Goal: Information Seeking & Learning: Find specific fact

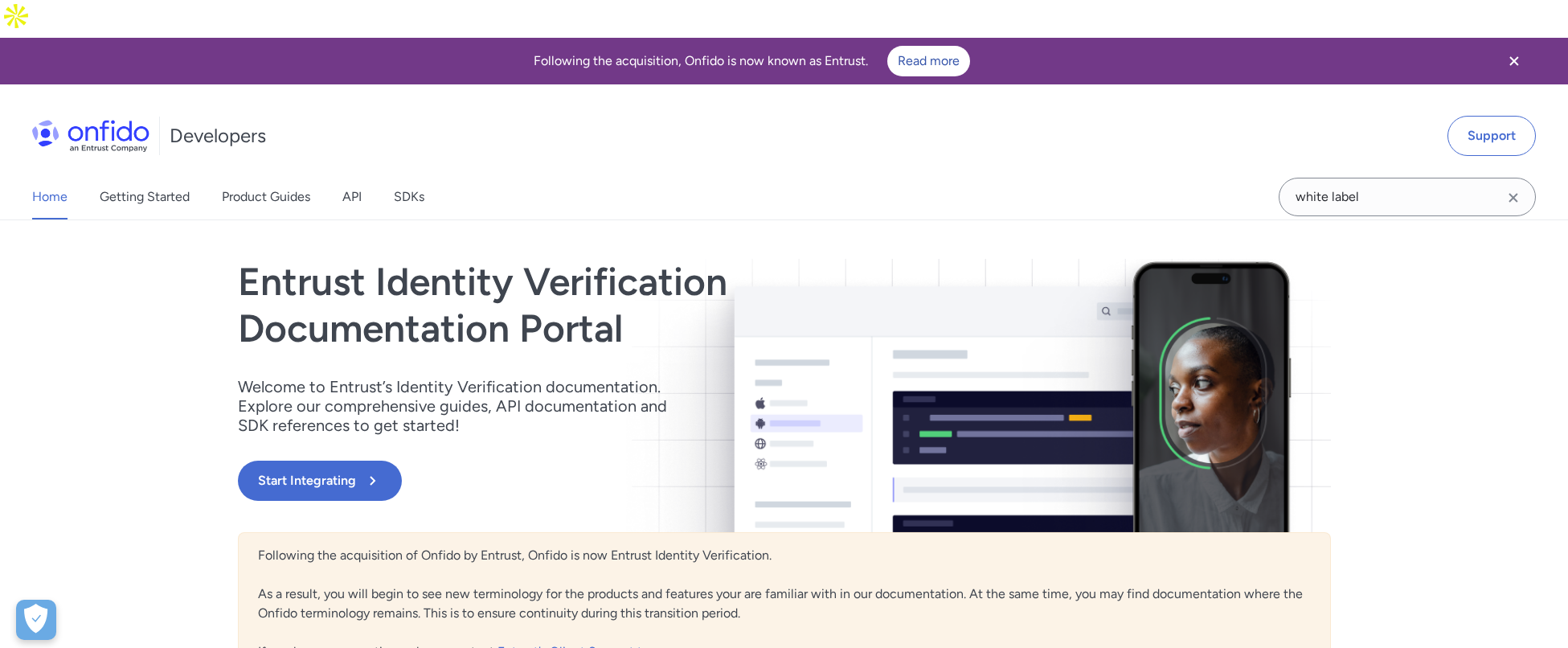
click at [1514, 188] on icon "Clear search field button" at bounding box center [1513, 198] width 19 height 19
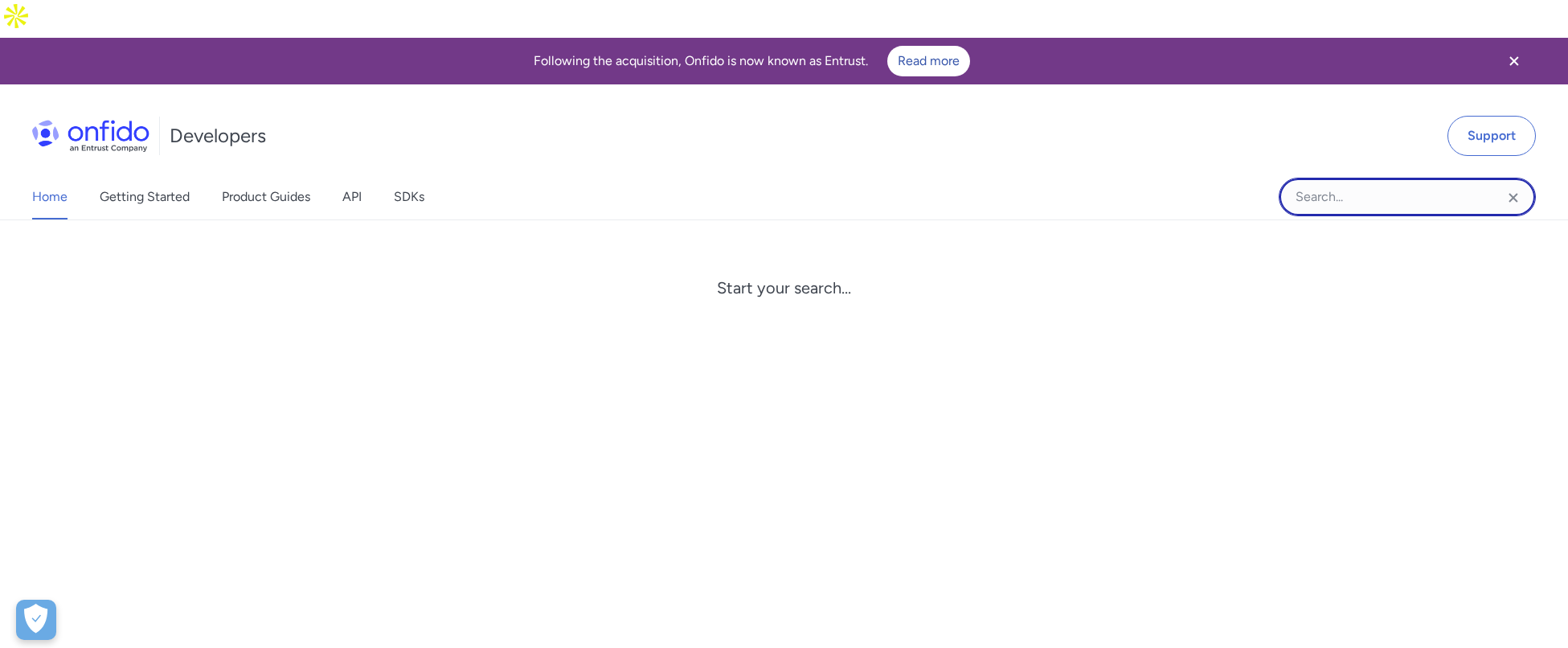
click at [1367, 178] on input "Onfido search input field" at bounding box center [1407, 197] width 257 height 39
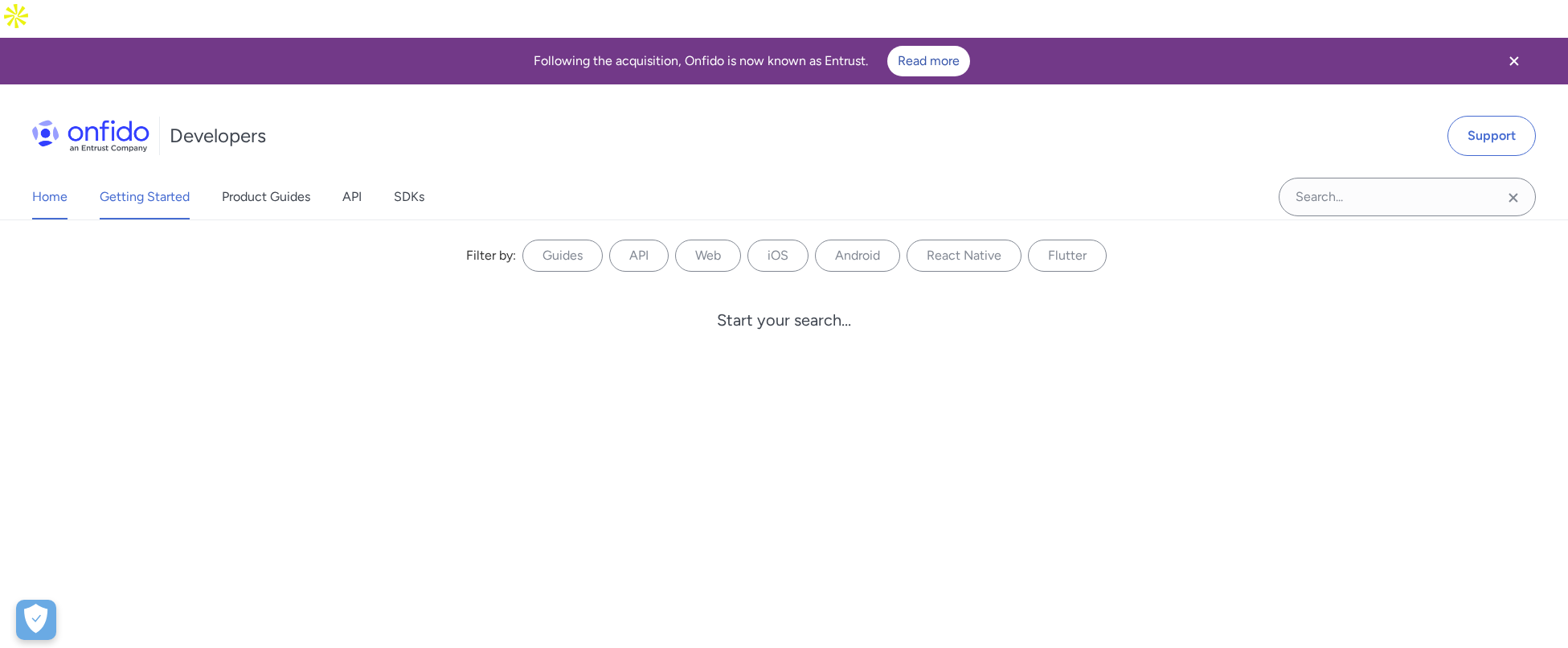
click at [138, 174] on link "Getting Started" at bounding box center [145, 196] width 90 height 45
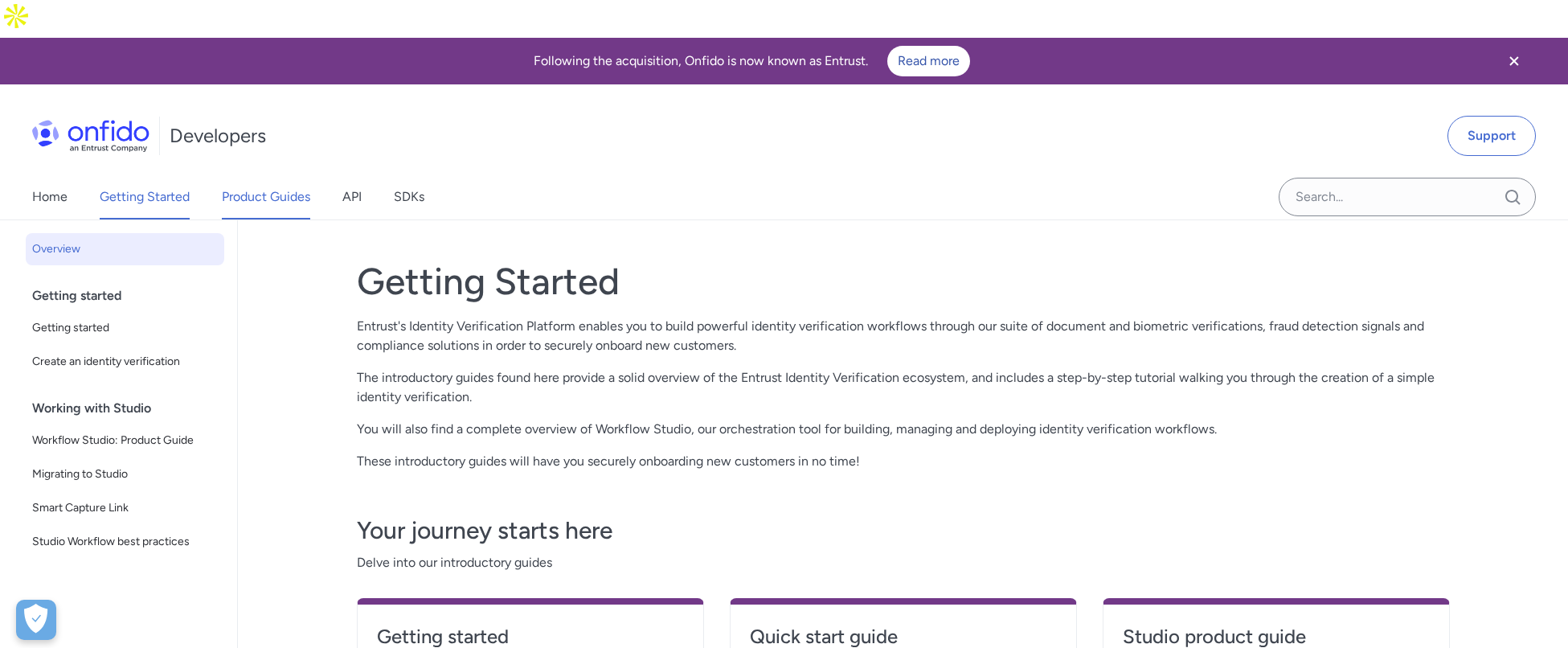
click at [280, 174] on link "Product Guides" at bounding box center [265, 196] width 88 height 45
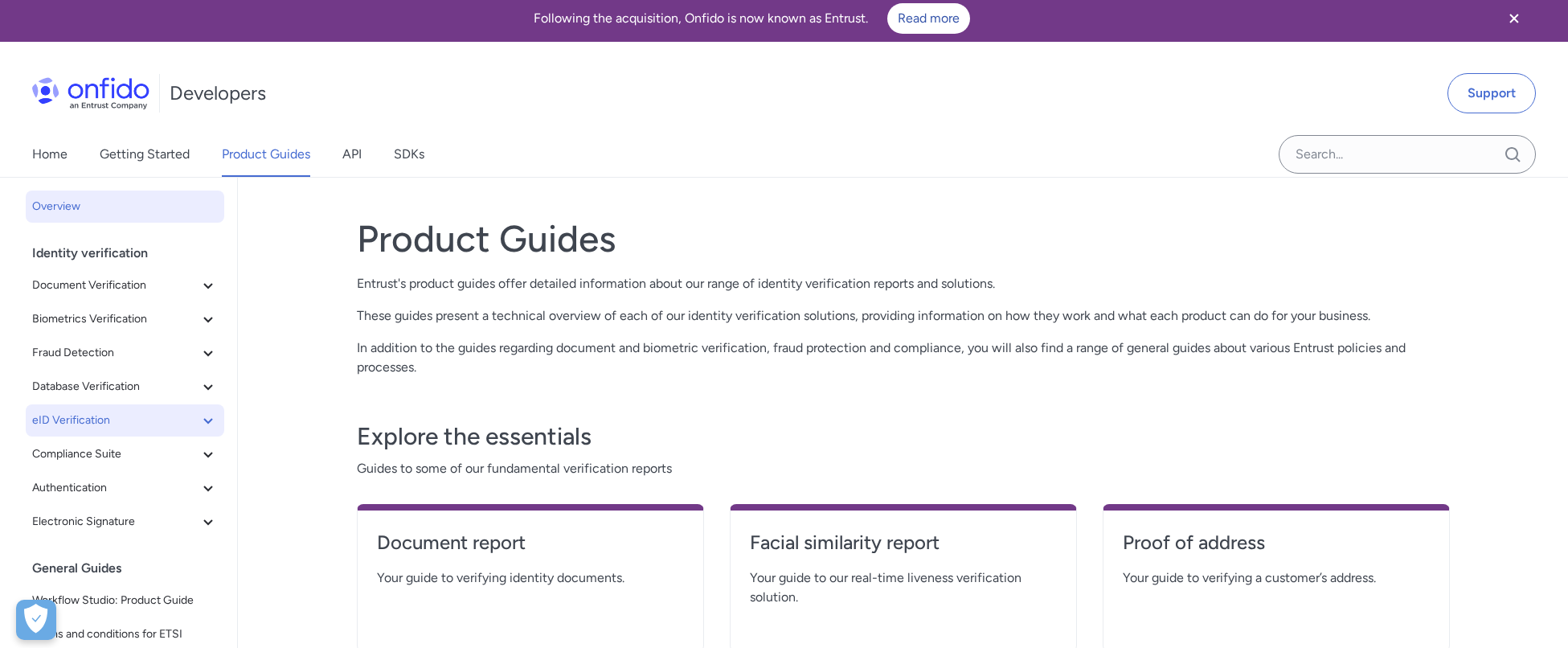
scroll to position [39, 0]
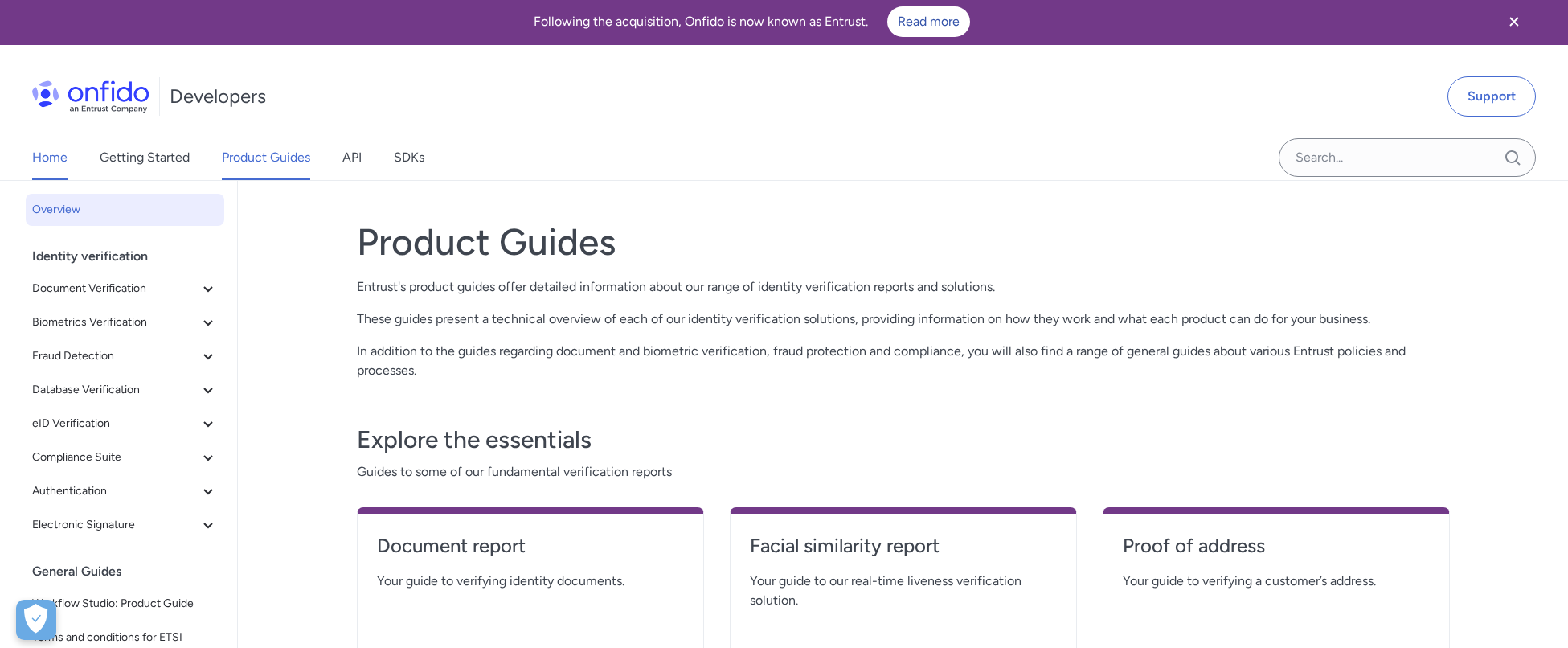
click at [49, 135] on link "Home" at bounding box center [49, 157] width 35 height 45
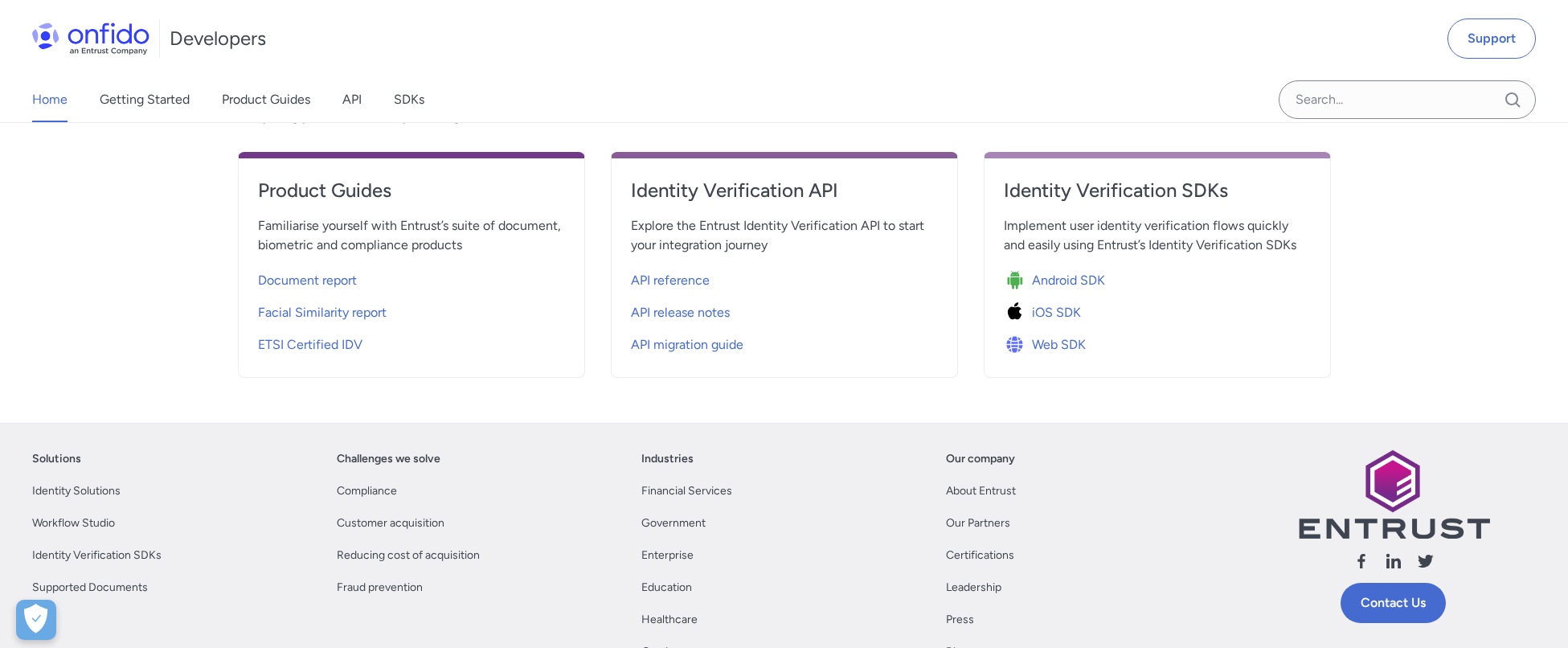
scroll to position [680, 0]
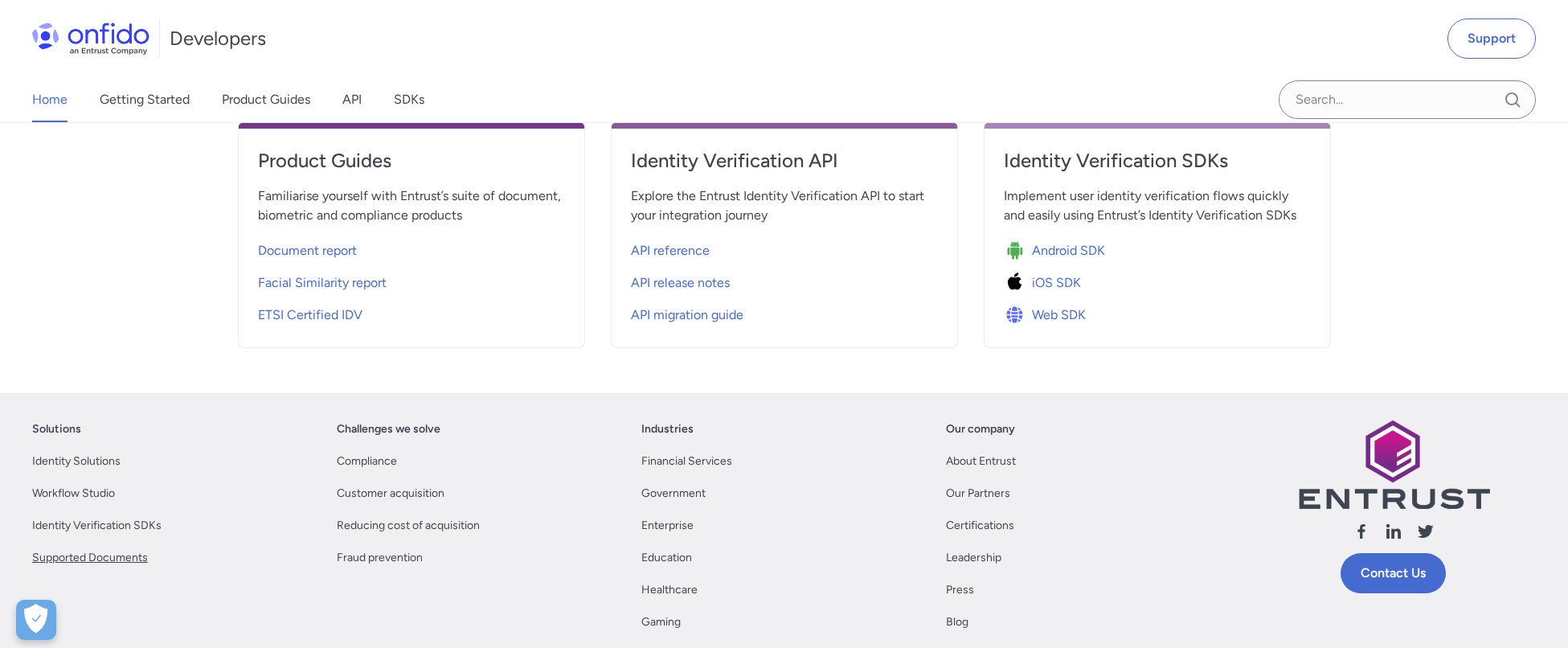
click at [107, 548] on link "Supported Documents" at bounding box center [90, 558] width 116 height 19
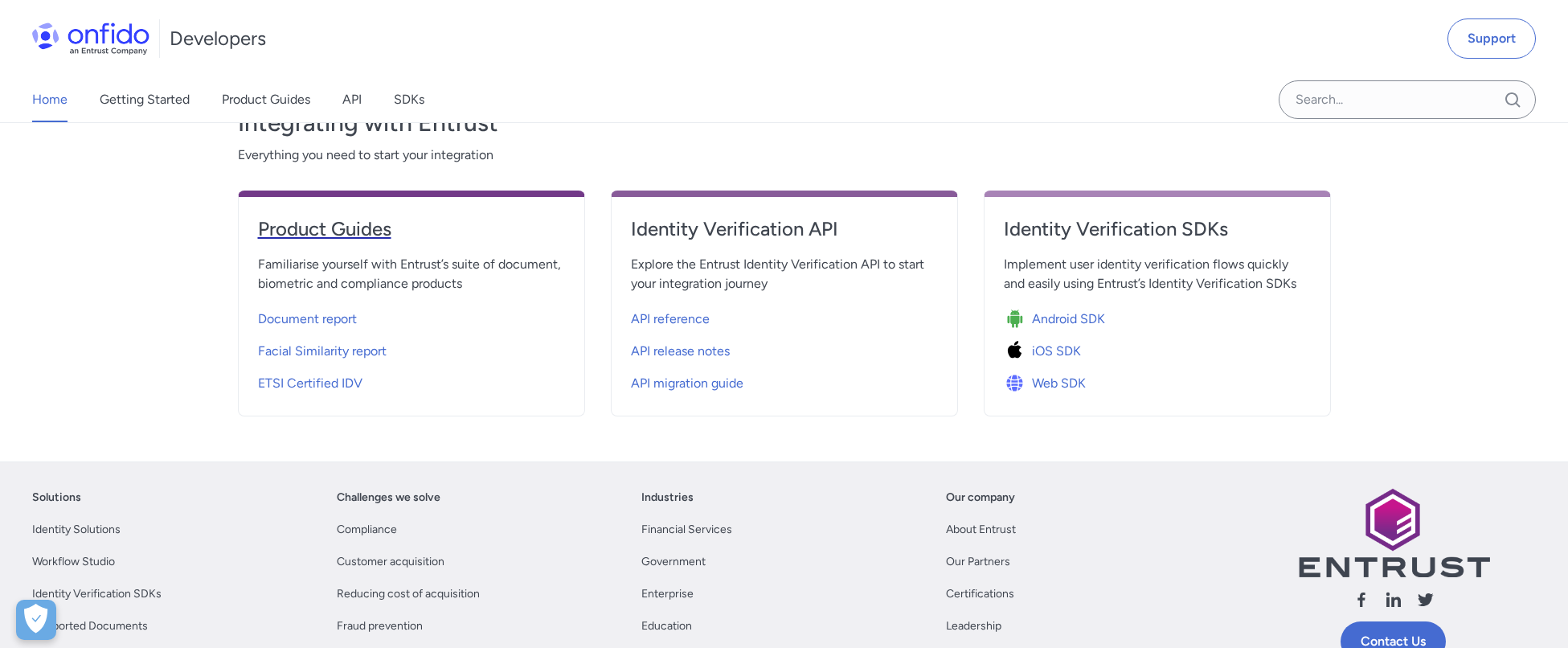
scroll to position [608, 0]
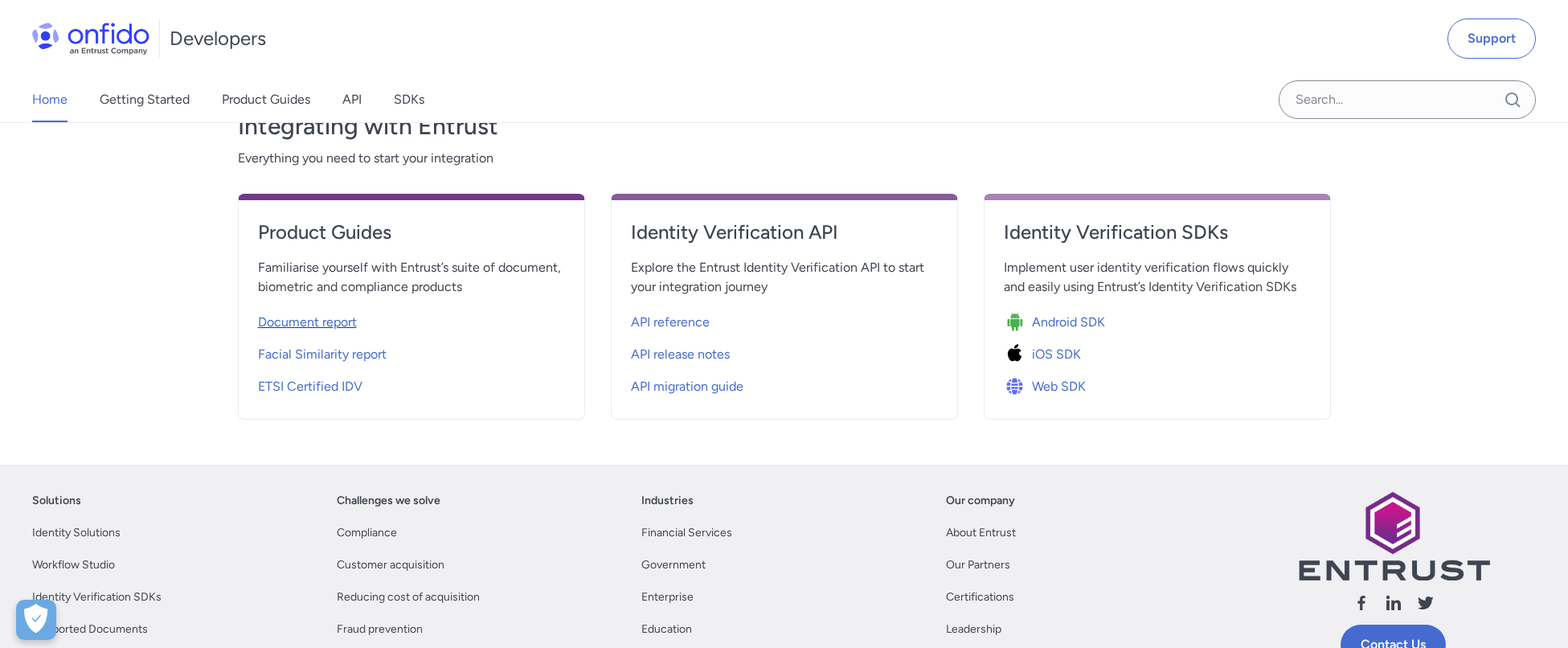
click at [339, 313] on span "Document report" at bounding box center [307, 323] width 99 height 19
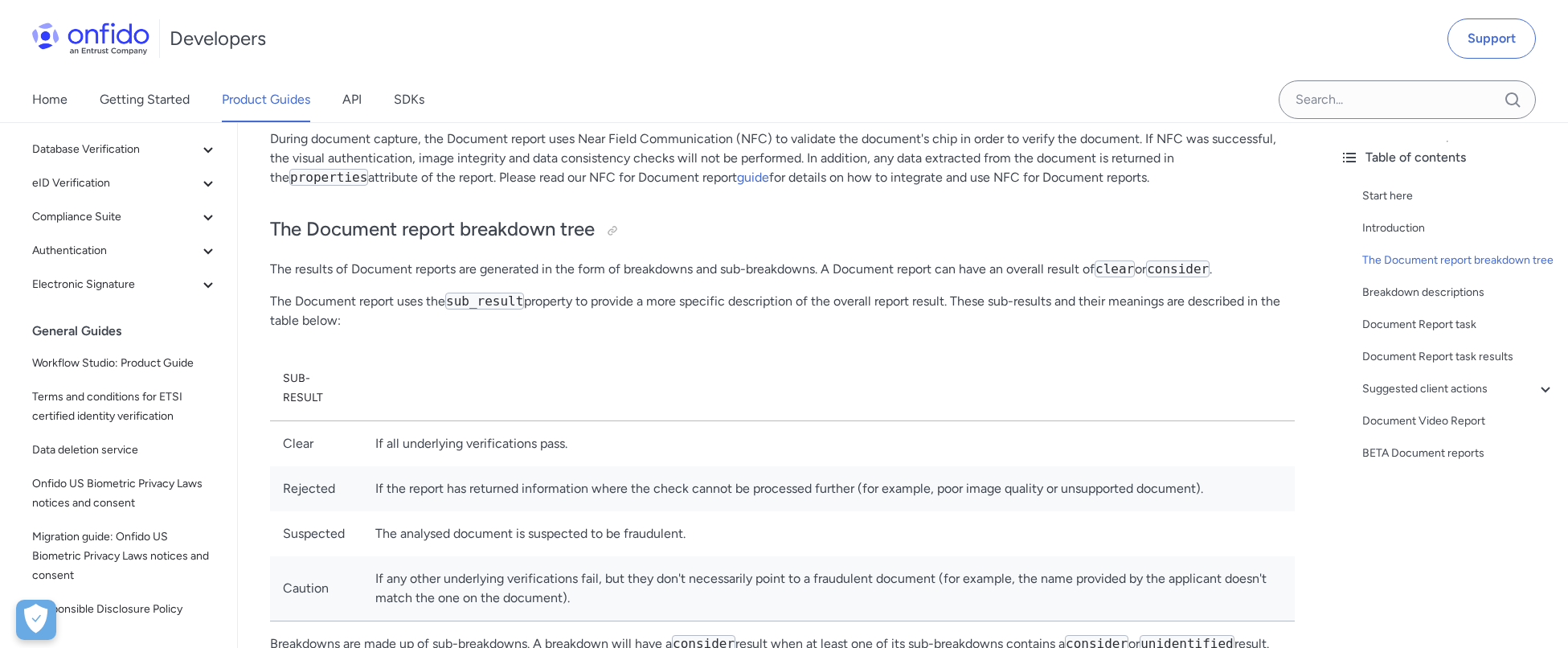
scroll to position [540, 0]
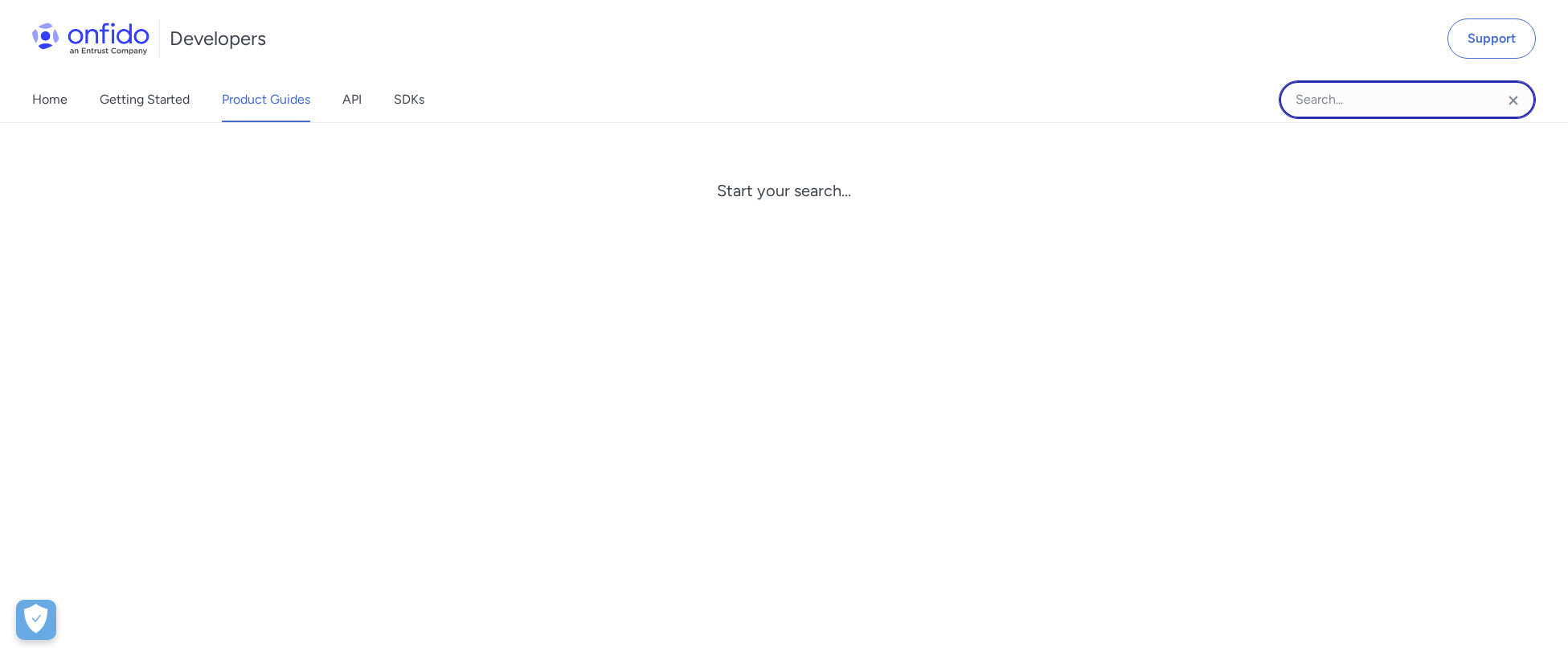
click at [1347, 95] on input "Onfido search input field" at bounding box center [1407, 99] width 257 height 39
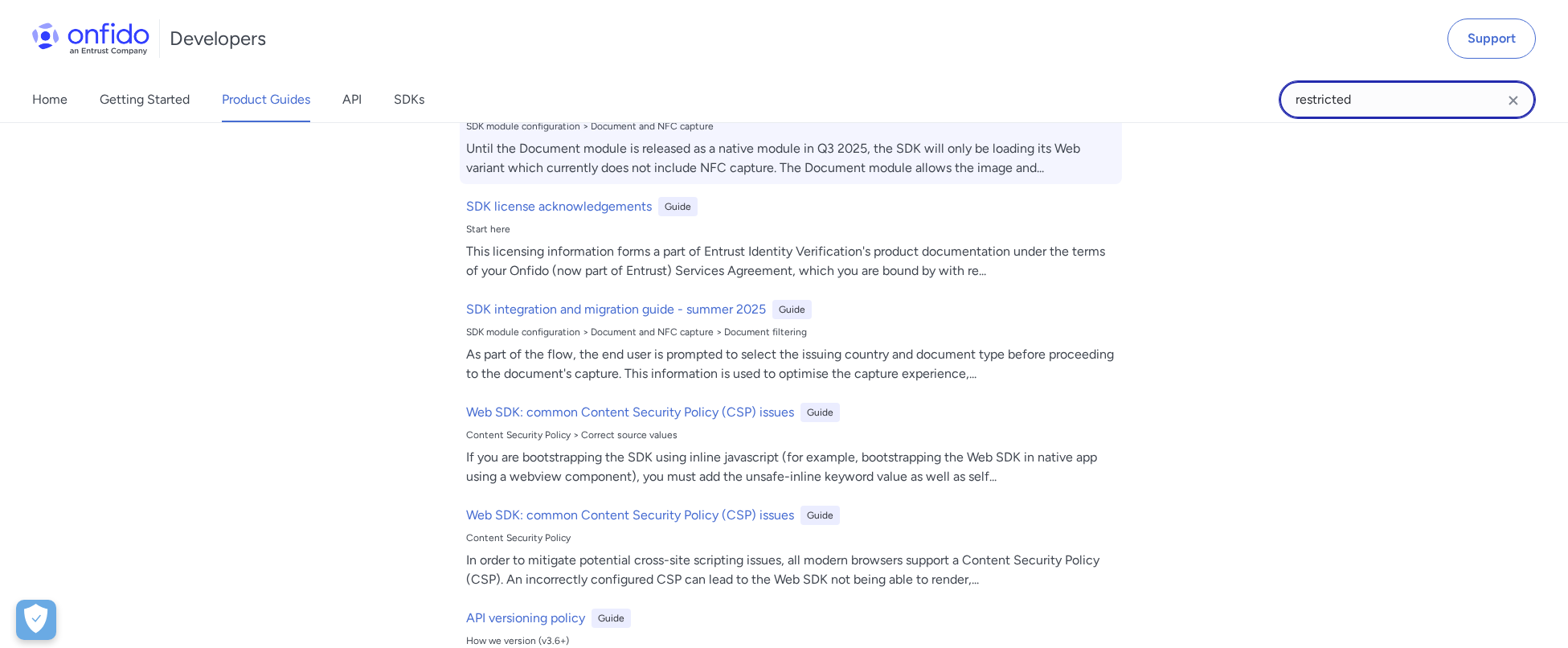
scroll to position [2046, 0]
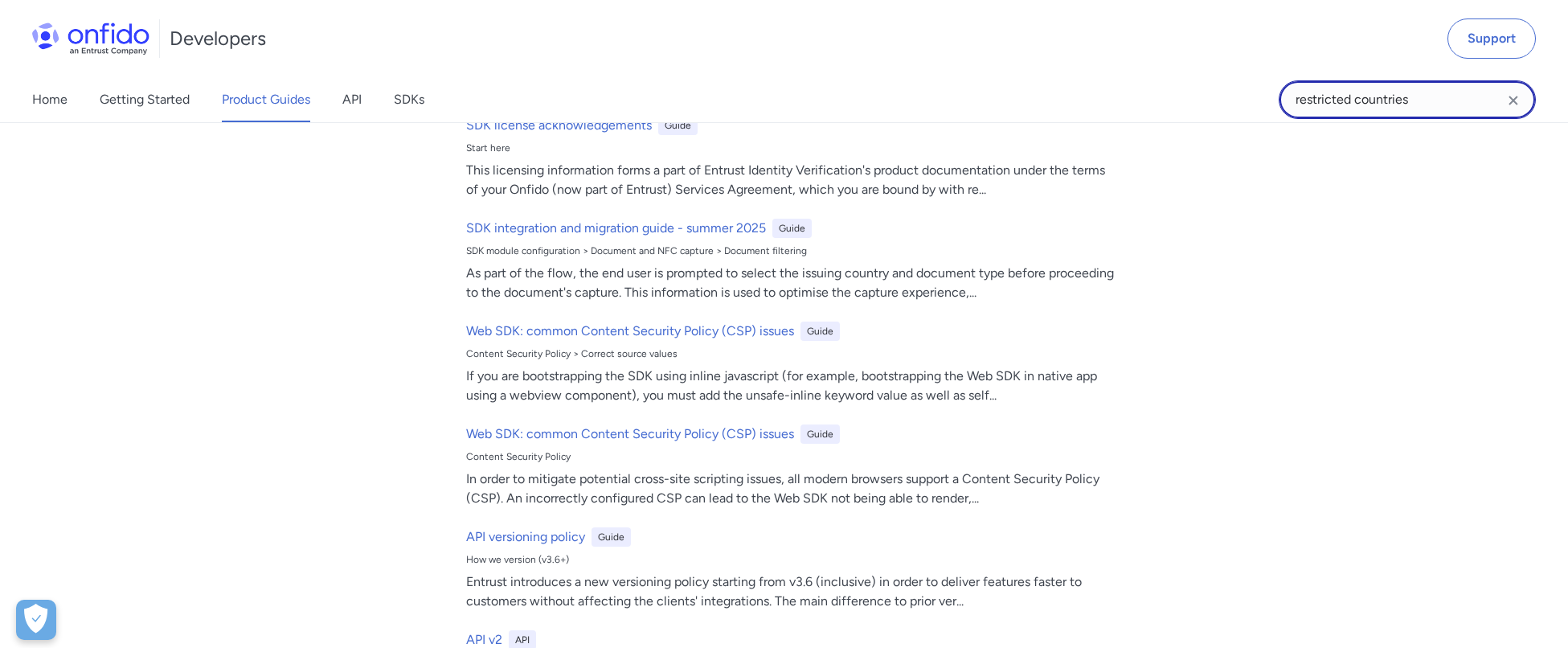
type input "restricted countries"
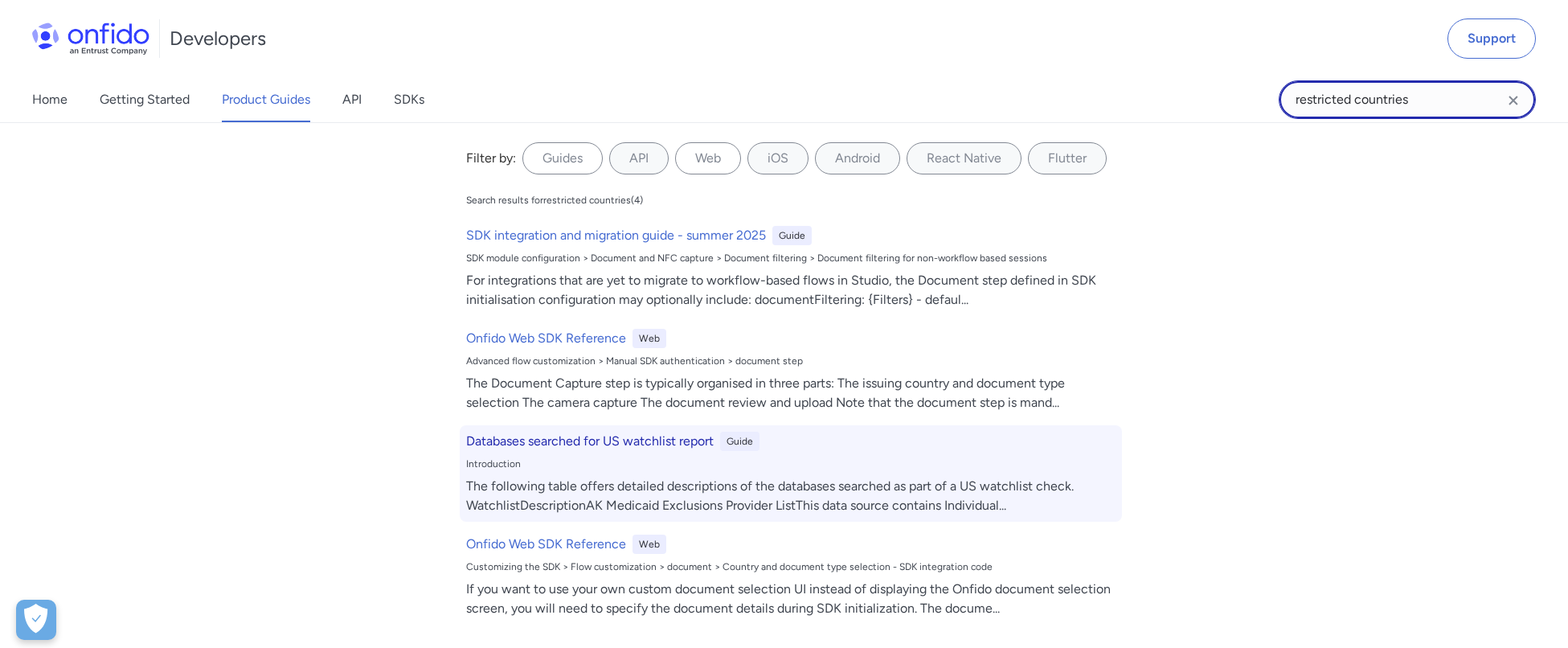
scroll to position [913, 0]
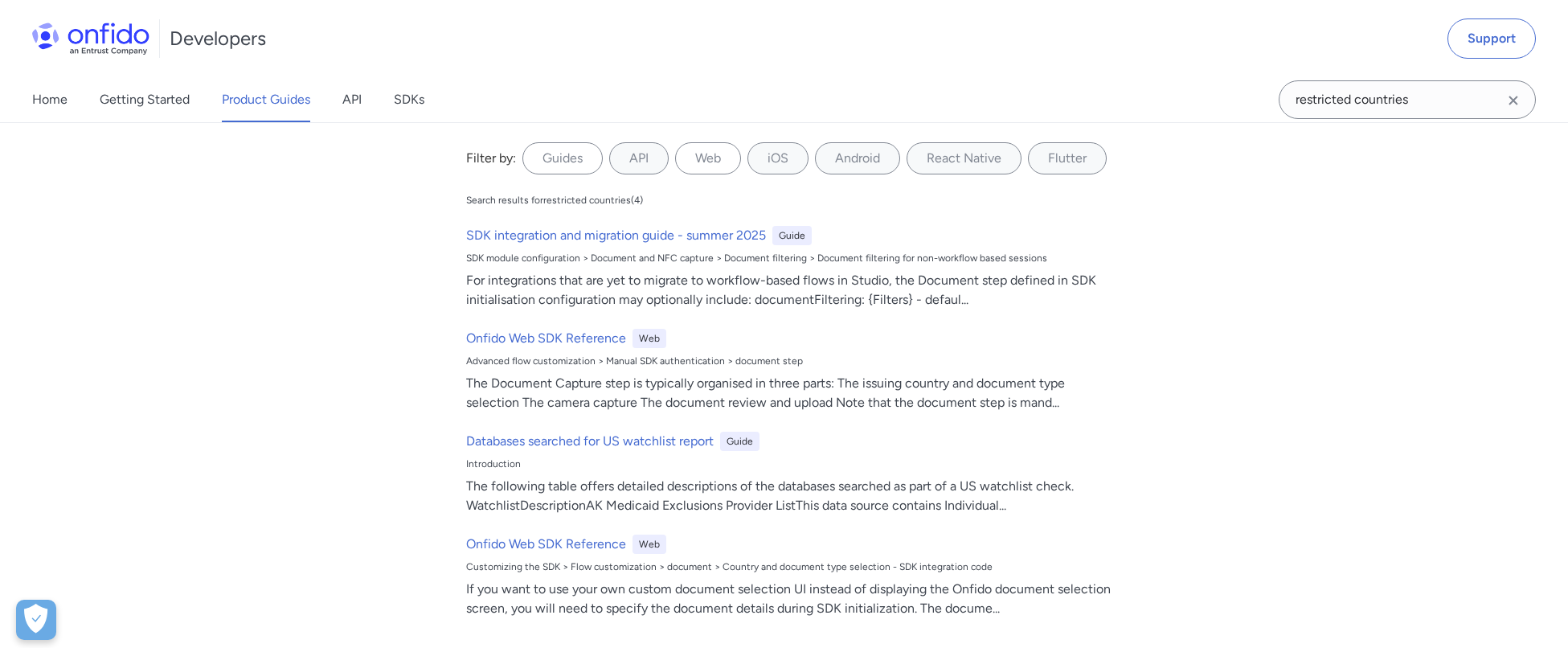
click at [1154, 422] on div "Filter by: Guides API Web iOS Android React Native Flutter Filter by... Search …" at bounding box center [784, 384] width 1568 height 525
click at [358, 96] on link "API" at bounding box center [352, 99] width 19 height 45
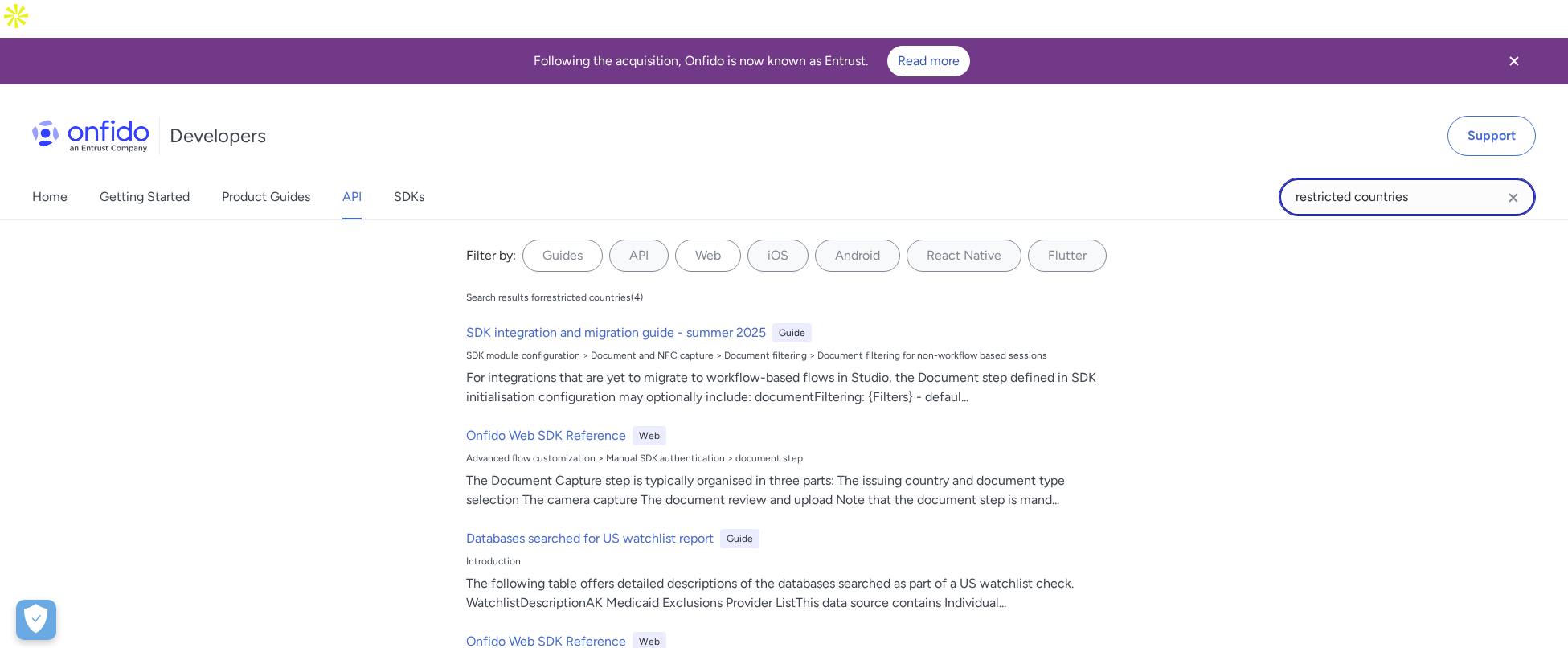
click at [1433, 178] on input "restricted countries" at bounding box center [1407, 197] width 257 height 39
drag, startPoint x: 1433, startPoint y: 157, endPoint x: 1270, endPoint y: 159, distance: 163.0
click at [1270, 174] on div "Home Getting Started Product Guides API SDKs restricted countries restricted co…" at bounding box center [784, 196] width 1568 height 45
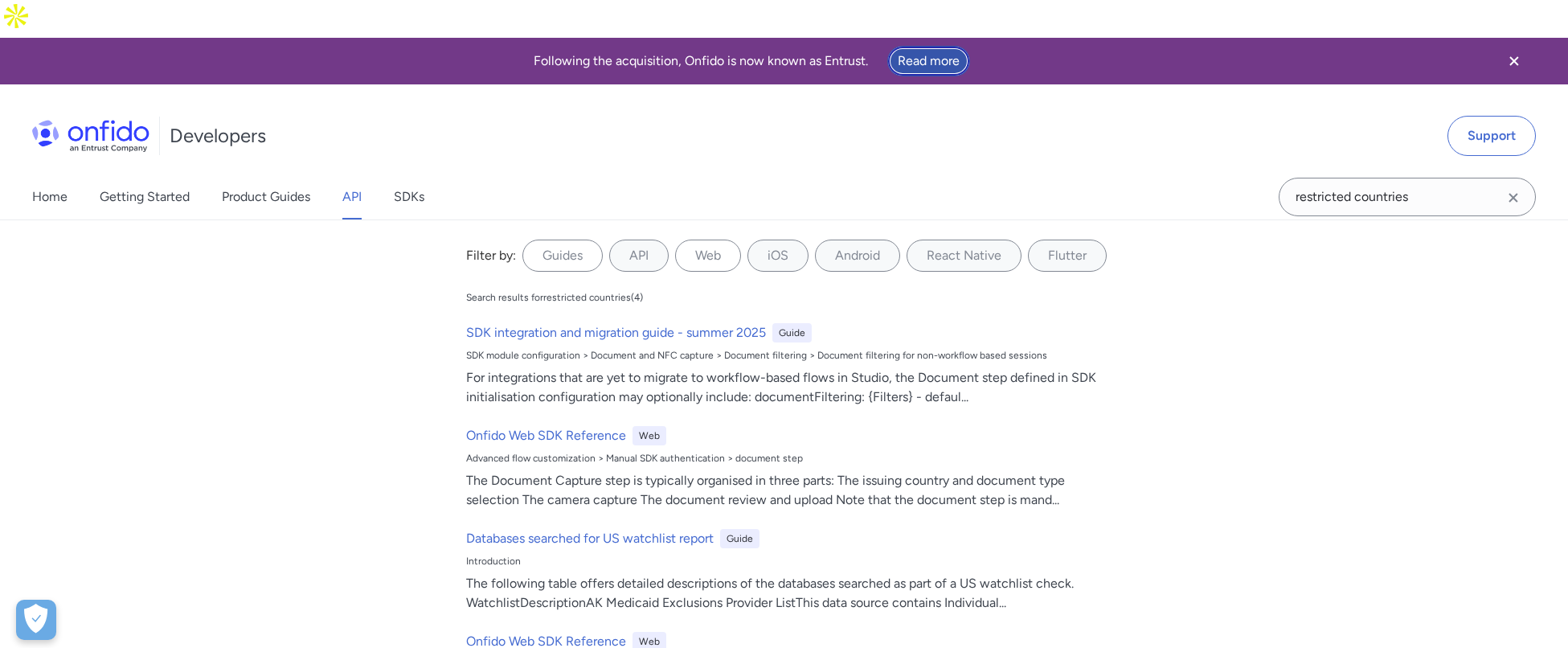
click at [931, 46] on link "Read more" at bounding box center [928, 61] width 83 height 30
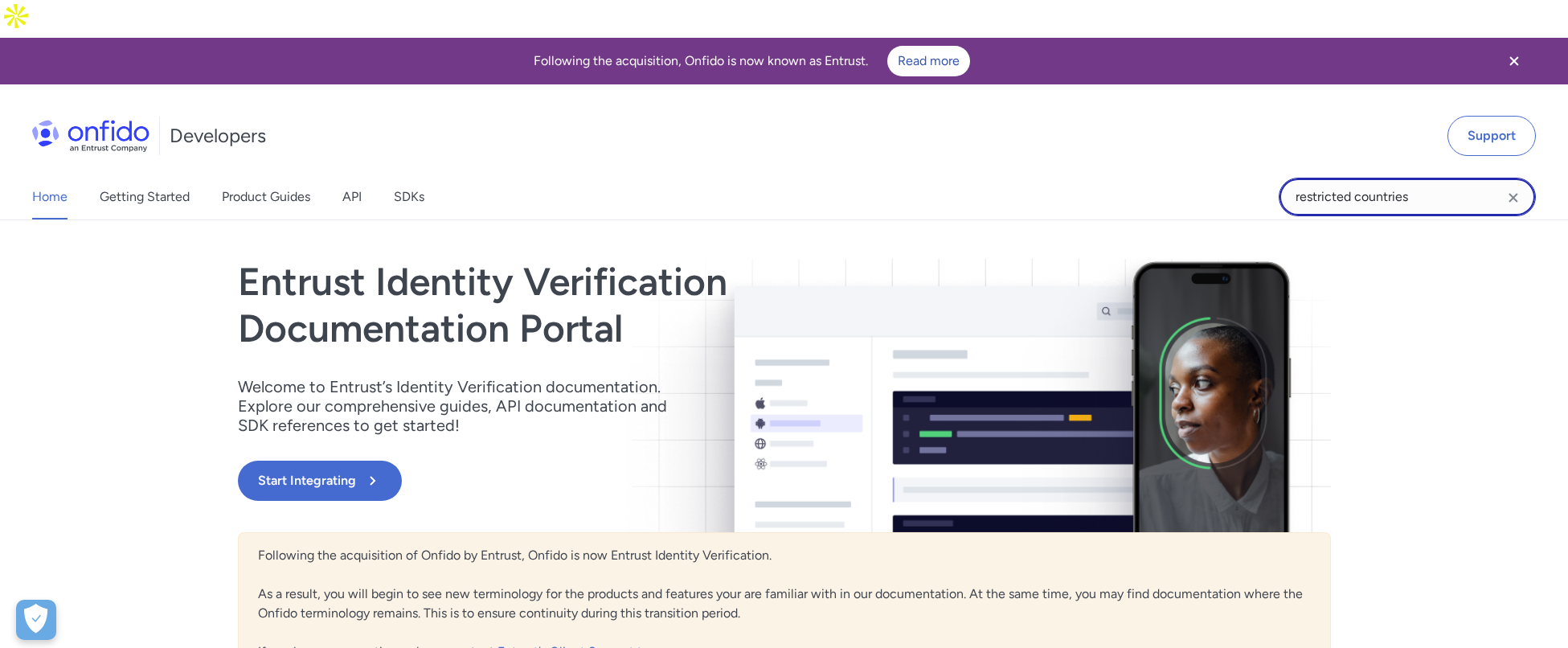
click at [1432, 178] on input "restricted countries" at bounding box center [1407, 197] width 257 height 39
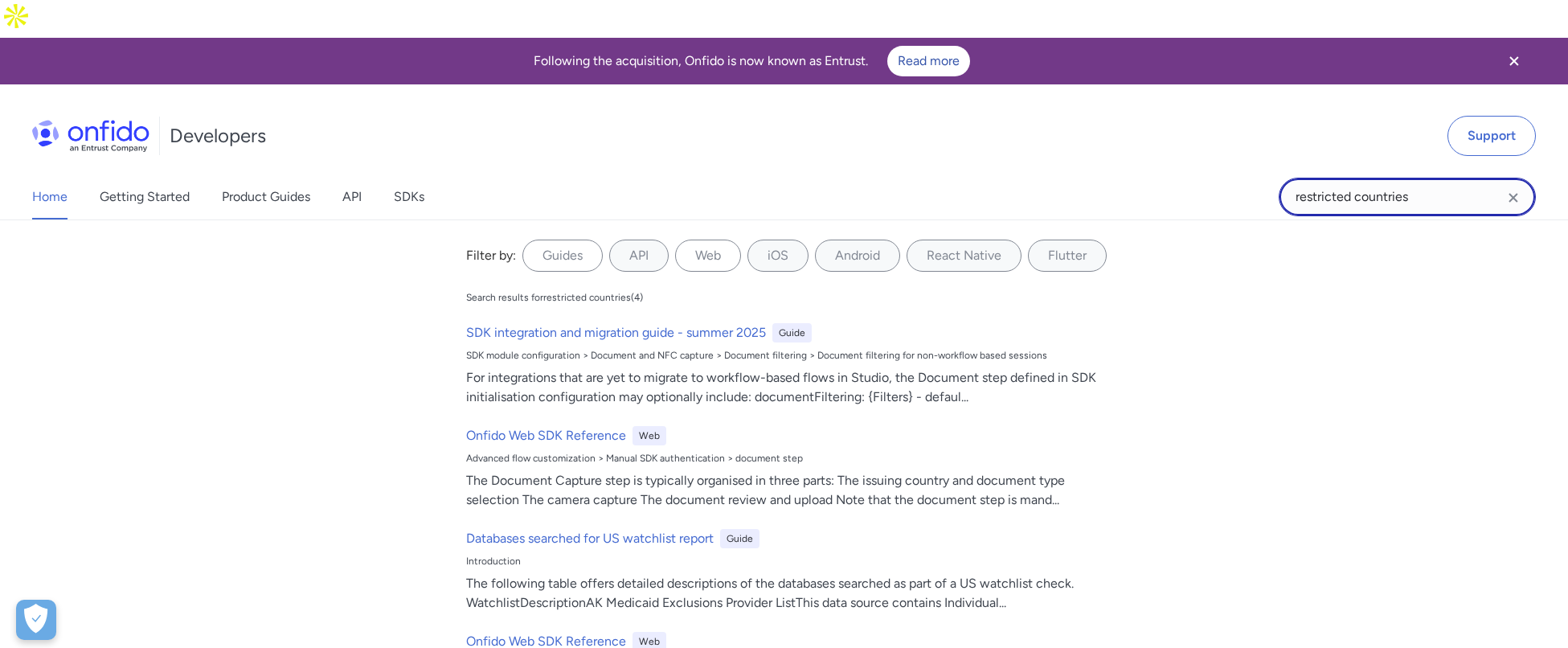
drag, startPoint x: 1410, startPoint y: 158, endPoint x: 1233, endPoint y: 162, distance: 177.0
click at [1232, 174] on div "Home Getting Started Product Guides API SDKs restricted countries restricted co…" at bounding box center [784, 196] width 1568 height 45
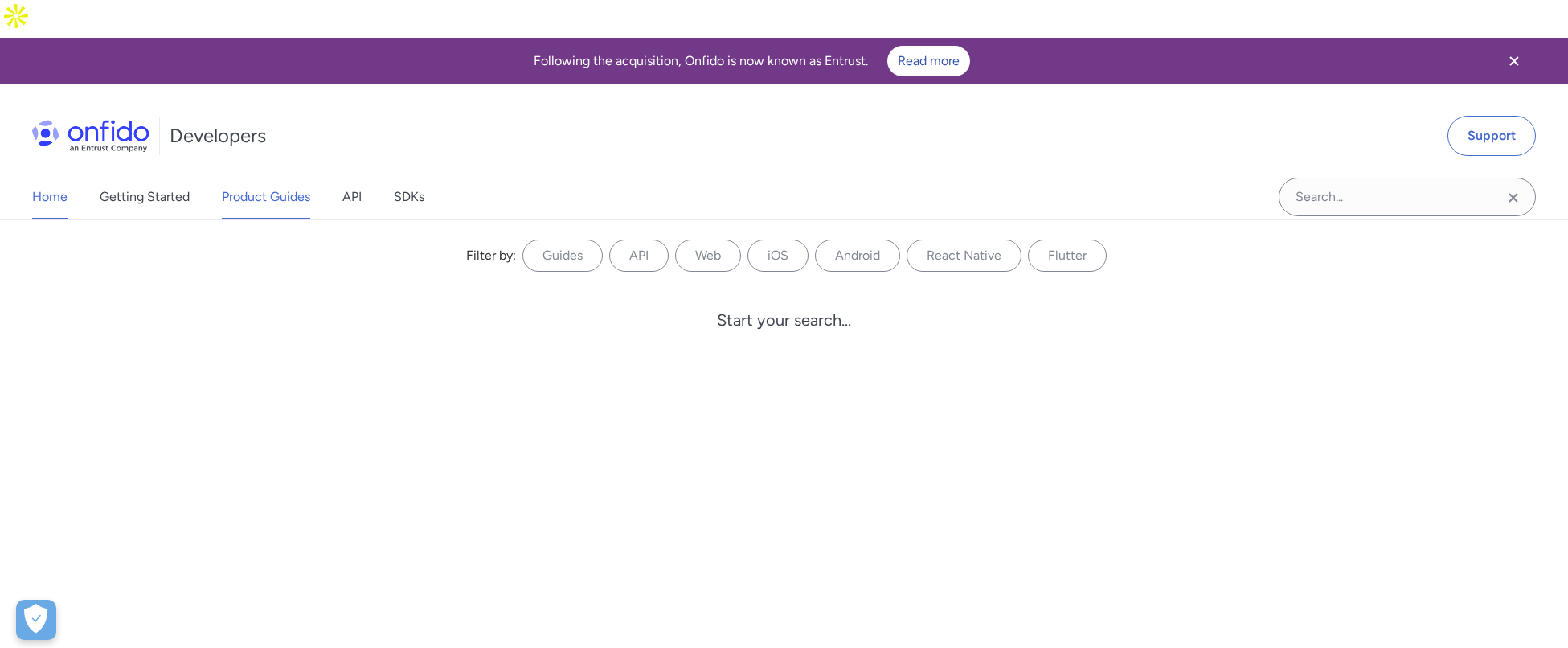
click at [298, 174] on link "Product Guides" at bounding box center [265, 196] width 88 height 45
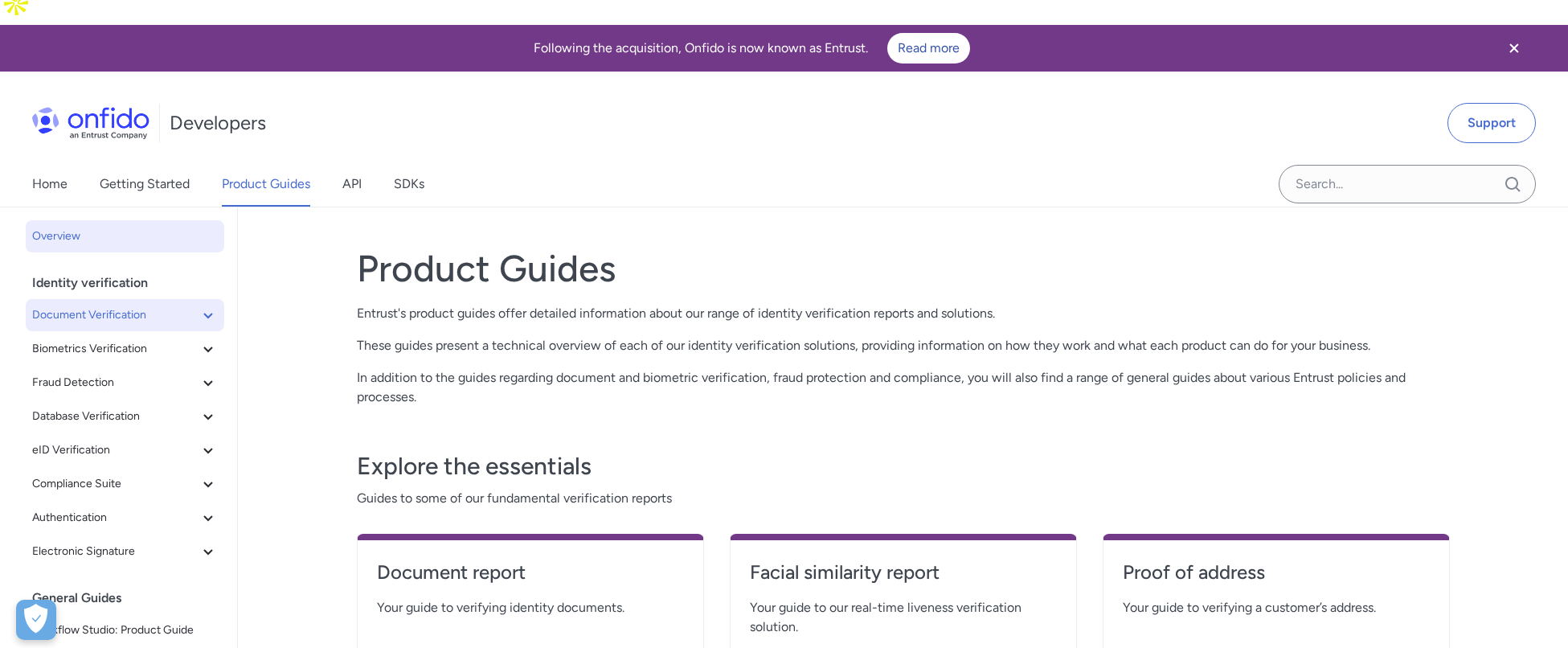
scroll to position [9, 0]
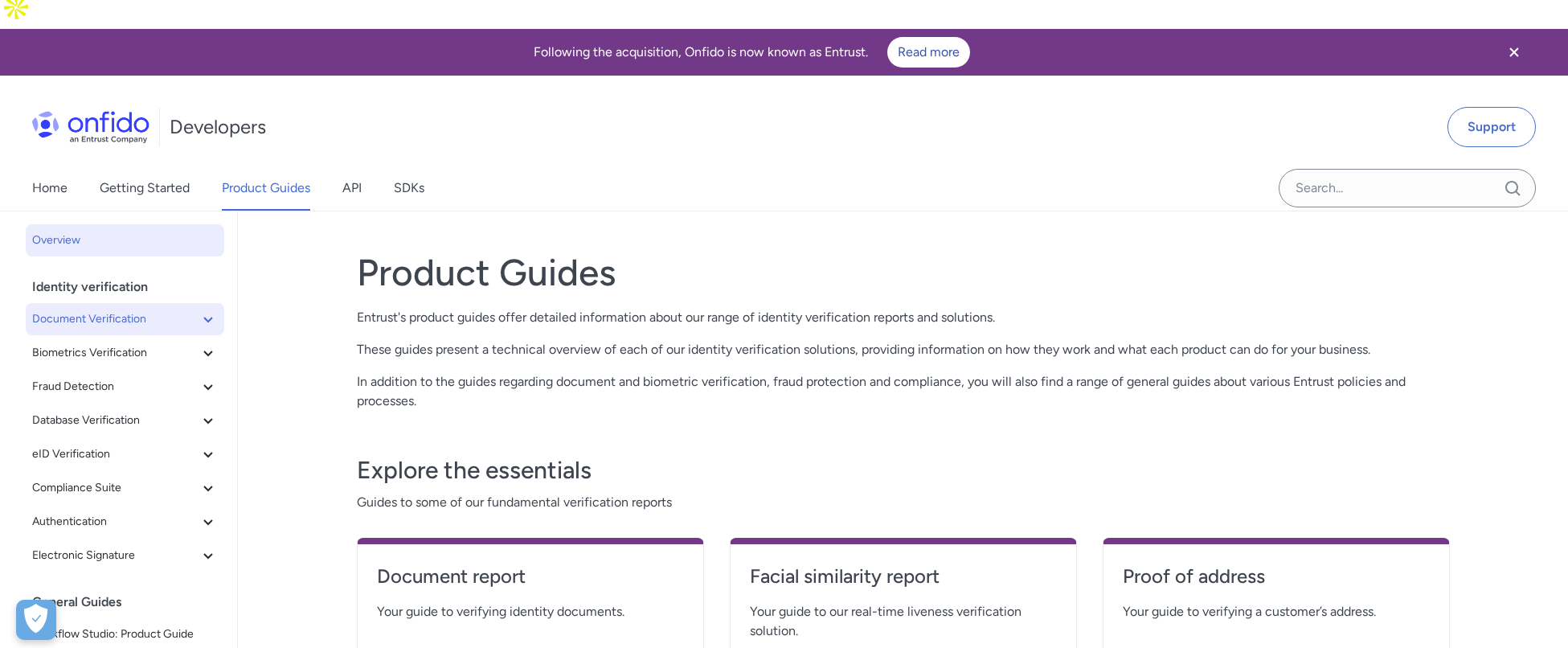
click at [199, 309] on icon at bounding box center [208, 319] width 19 height 19
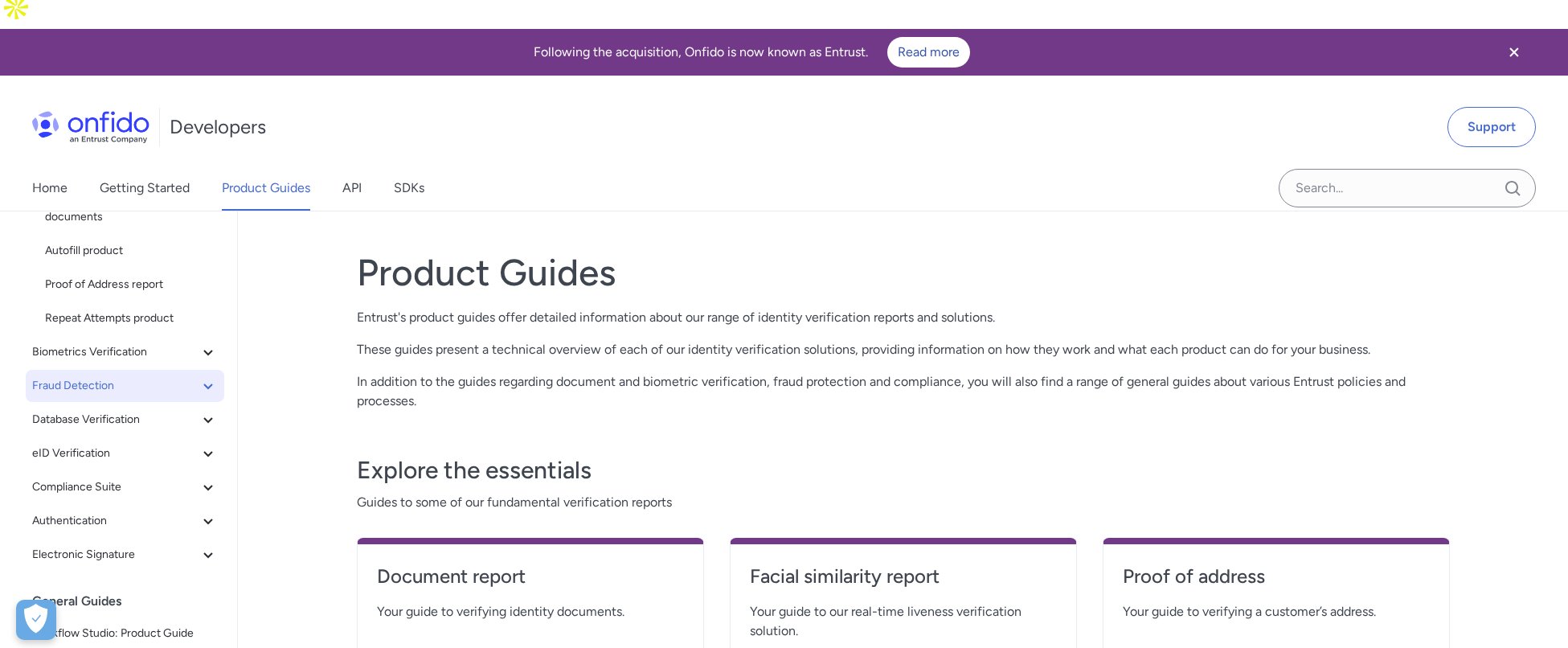
scroll to position [226, 0]
click at [204, 346] on icon at bounding box center [207, 349] width 9 height 6
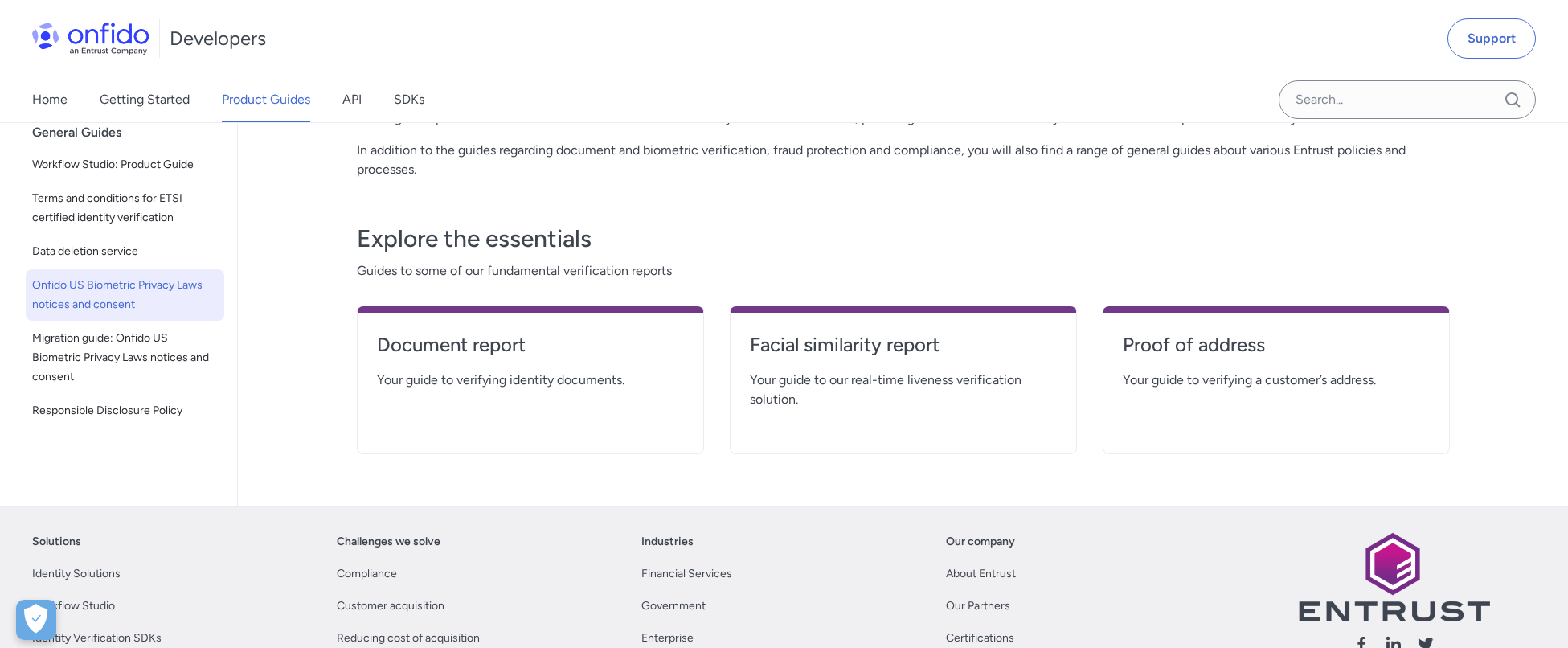
scroll to position [241, 0]
